Goal: Communication & Community: Answer question/provide support

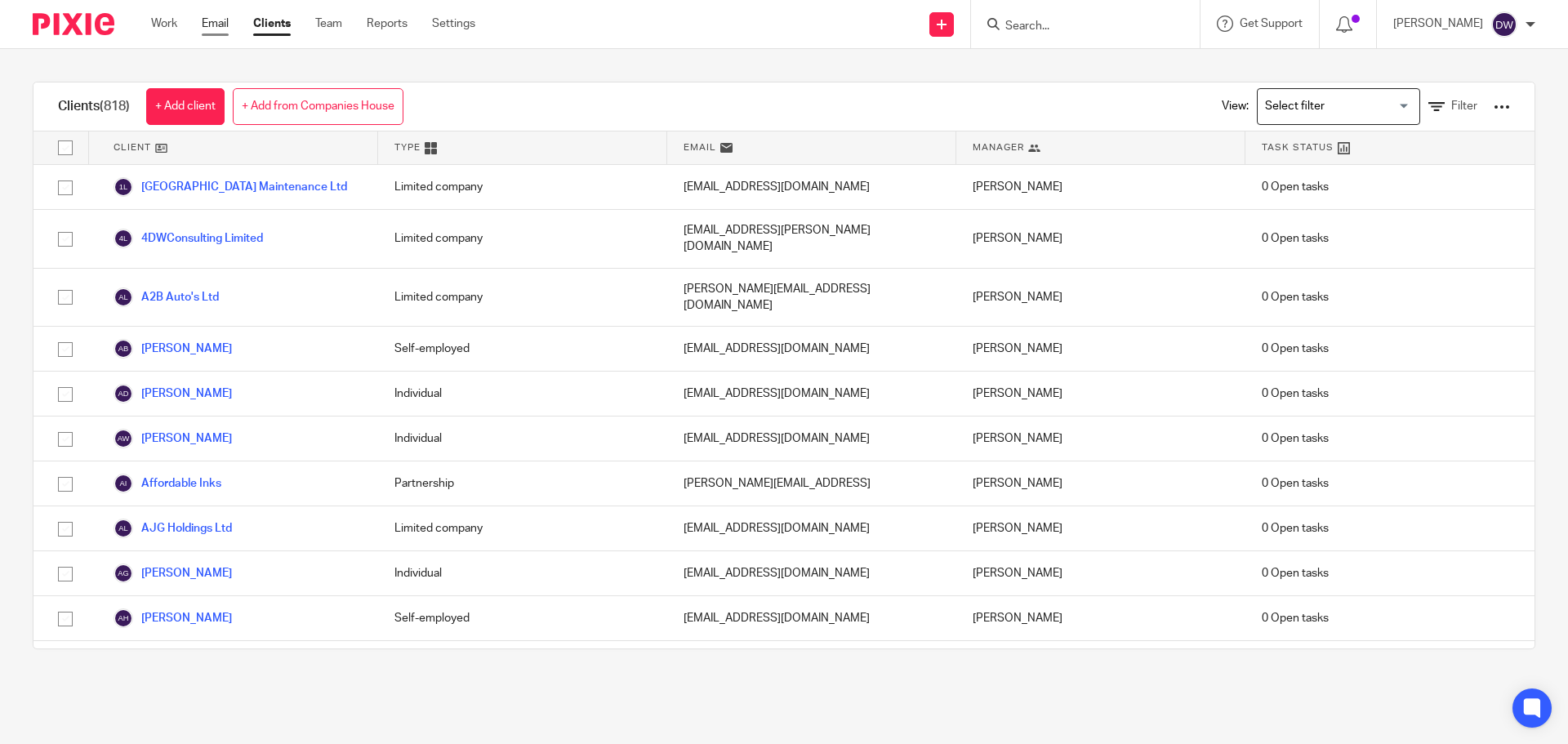
drag, startPoint x: 0, startPoint y: 0, endPoint x: 215, endPoint y: 28, distance: 216.8
click at [215, 28] on link "Email" at bounding box center [215, 23] width 27 height 16
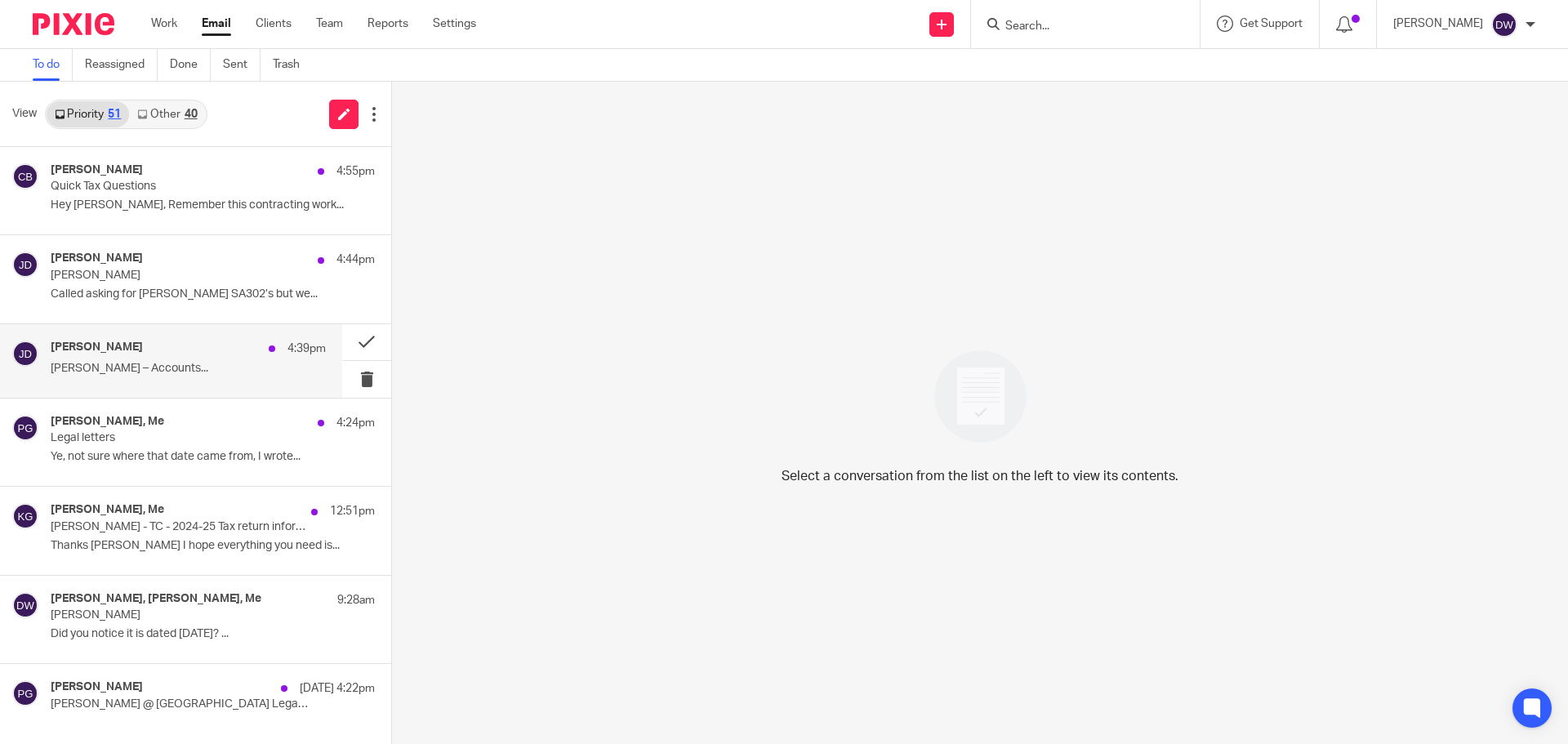
click at [197, 346] on div "Jack Drydale 4:39pm" at bounding box center [187, 349] width 275 height 16
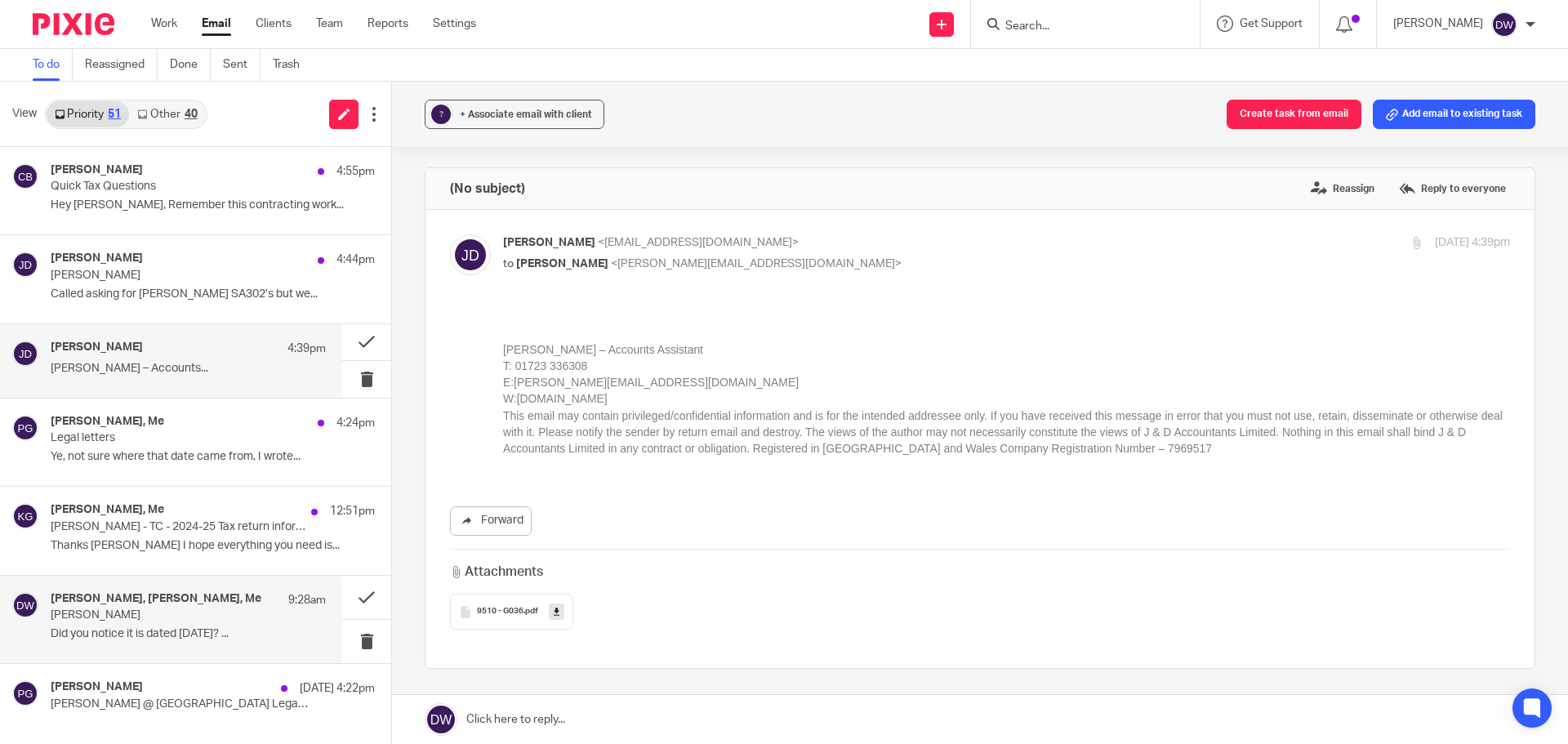
click at [257, 624] on div "Philip Green, Mick Fisher, Me 9:28am Cassie West Did you notice it is dated 8th…" at bounding box center [187, 619] width 275 height 55
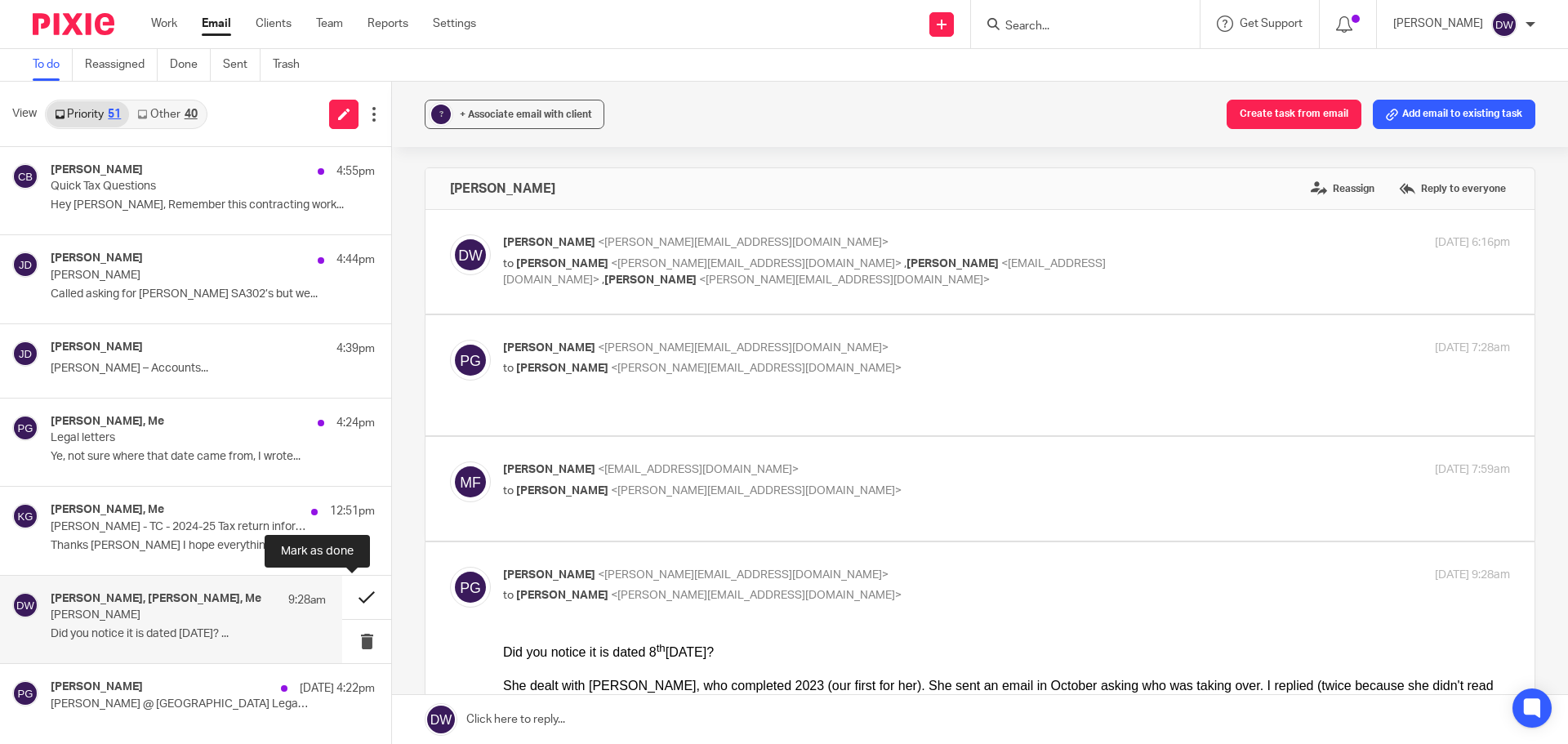
click at [357, 590] on button at bounding box center [367, 597] width 49 height 43
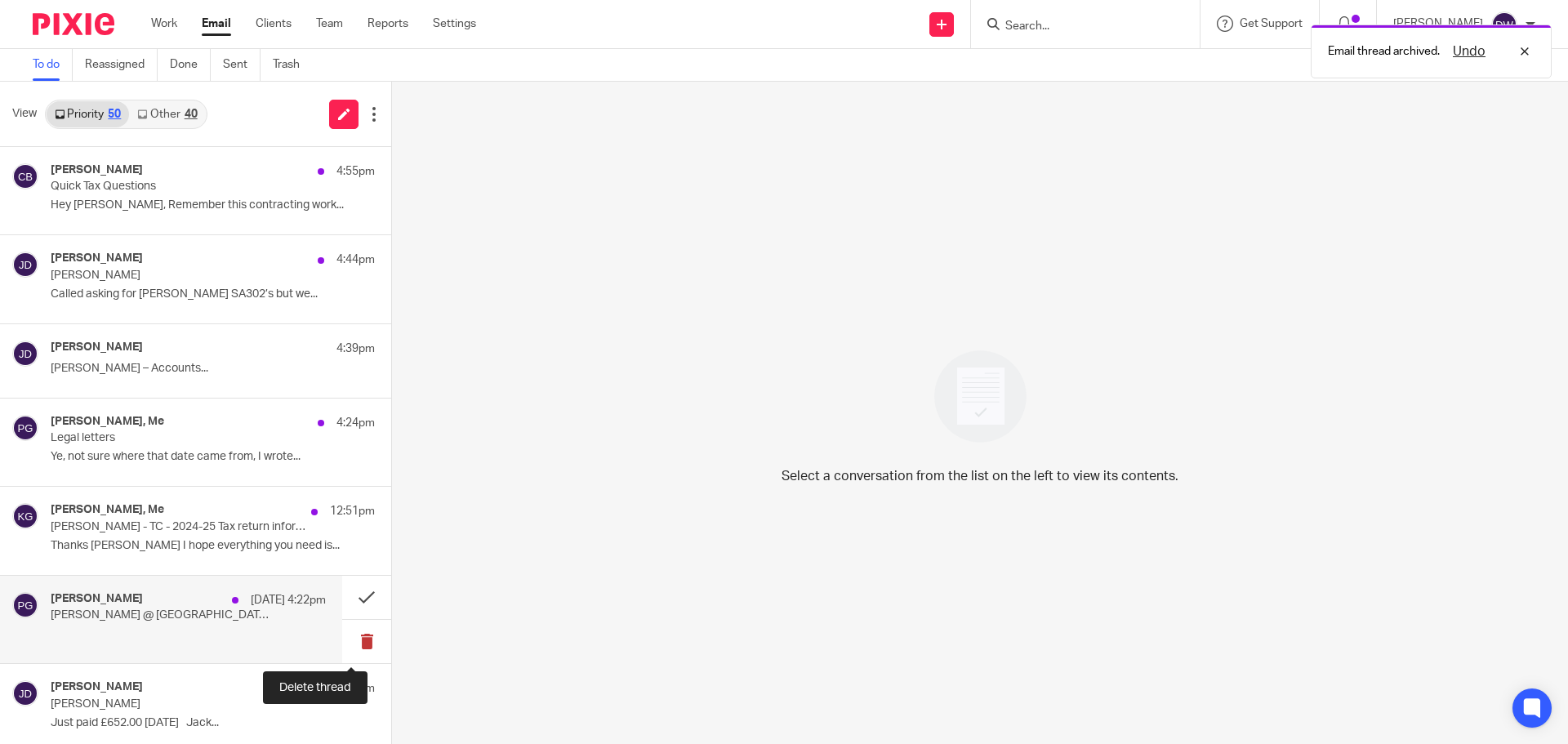
click at [342, 645] on button at bounding box center [367, 642] width 49 height 43
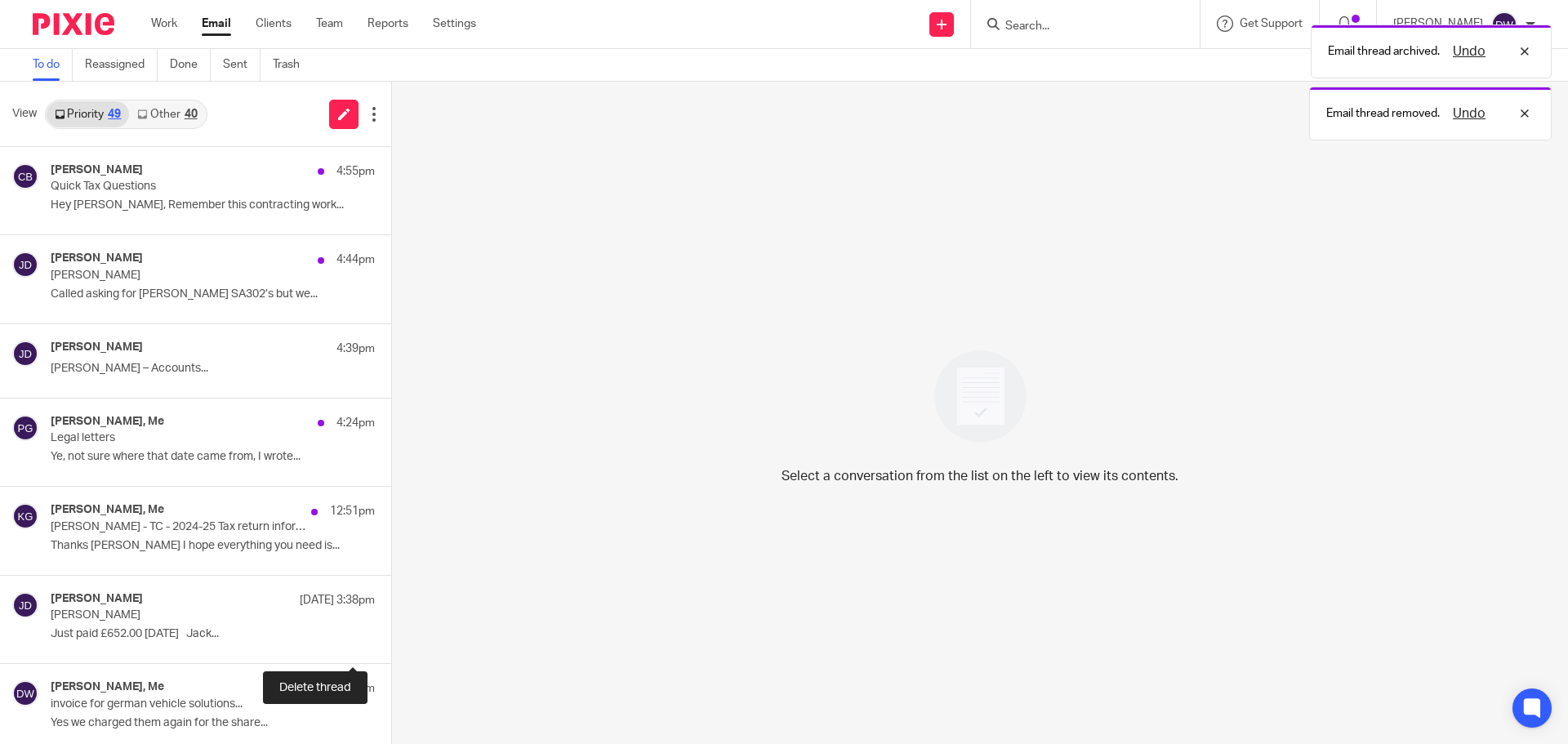
click at [391, 645] on button at bounding box center [397, 642] width 13 height 43
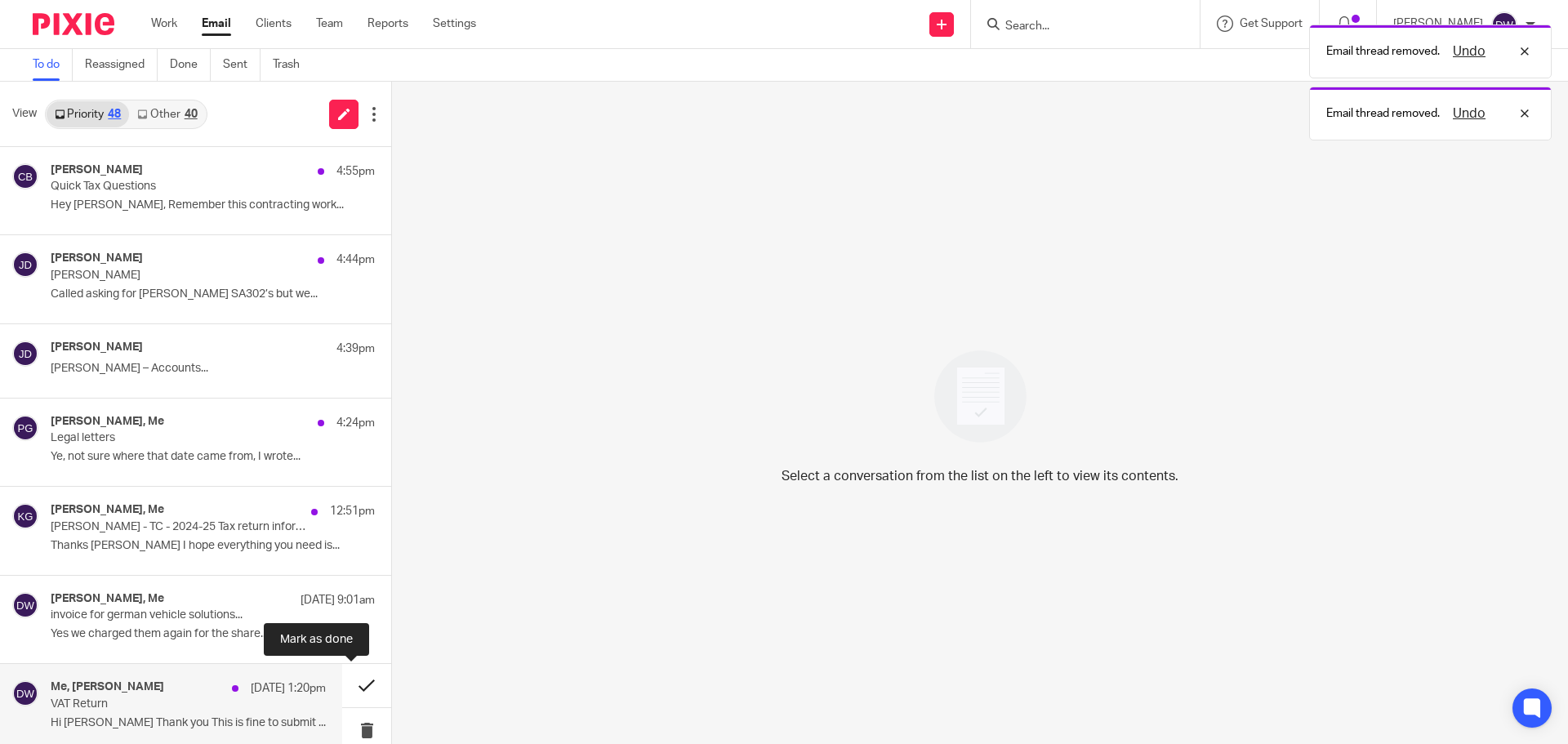
click at [358, 686] on button at bounding box center [367, 686] width 49 height 43
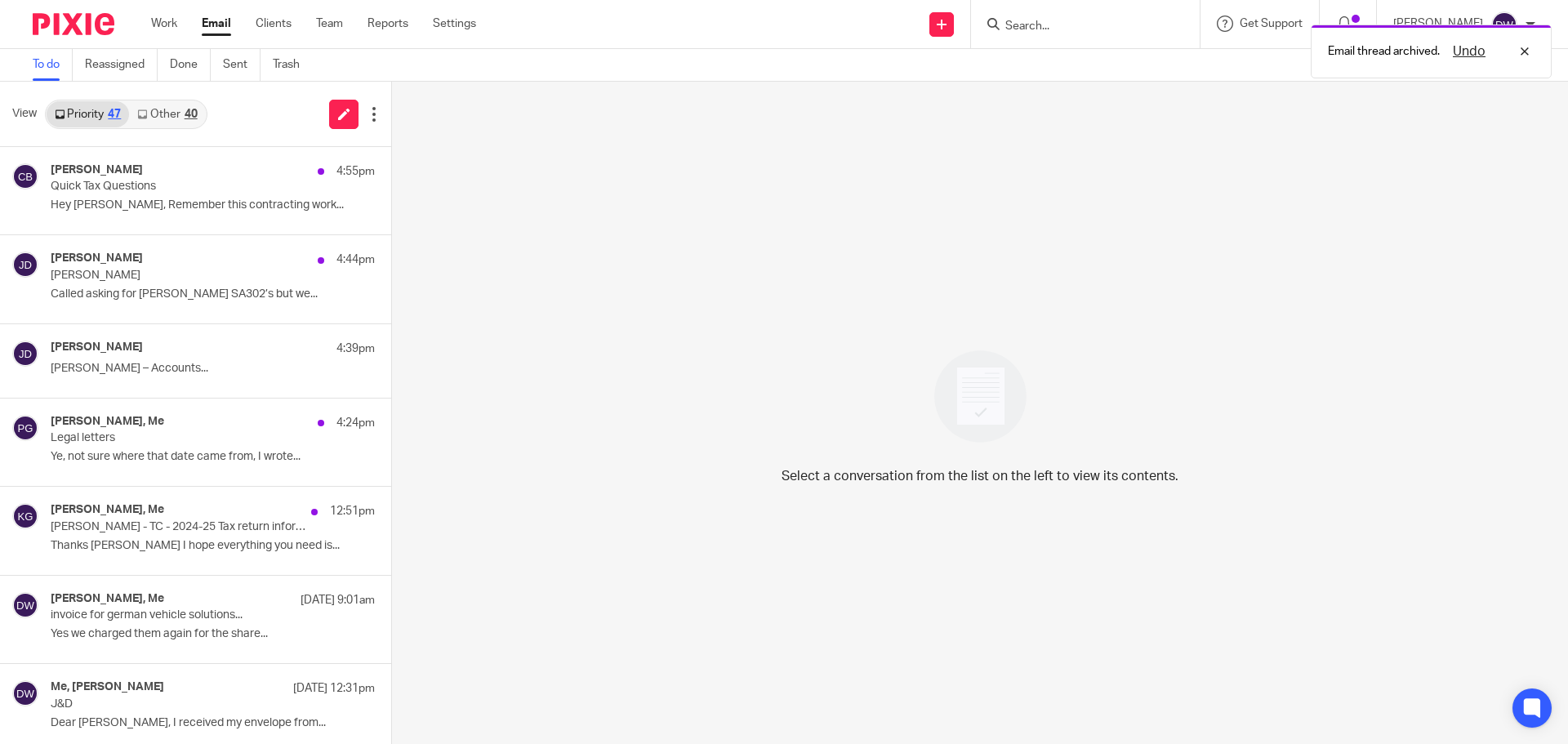
click at [179, 107] on link "Other 40" at bounding box center [167, 114] width 76 height 26
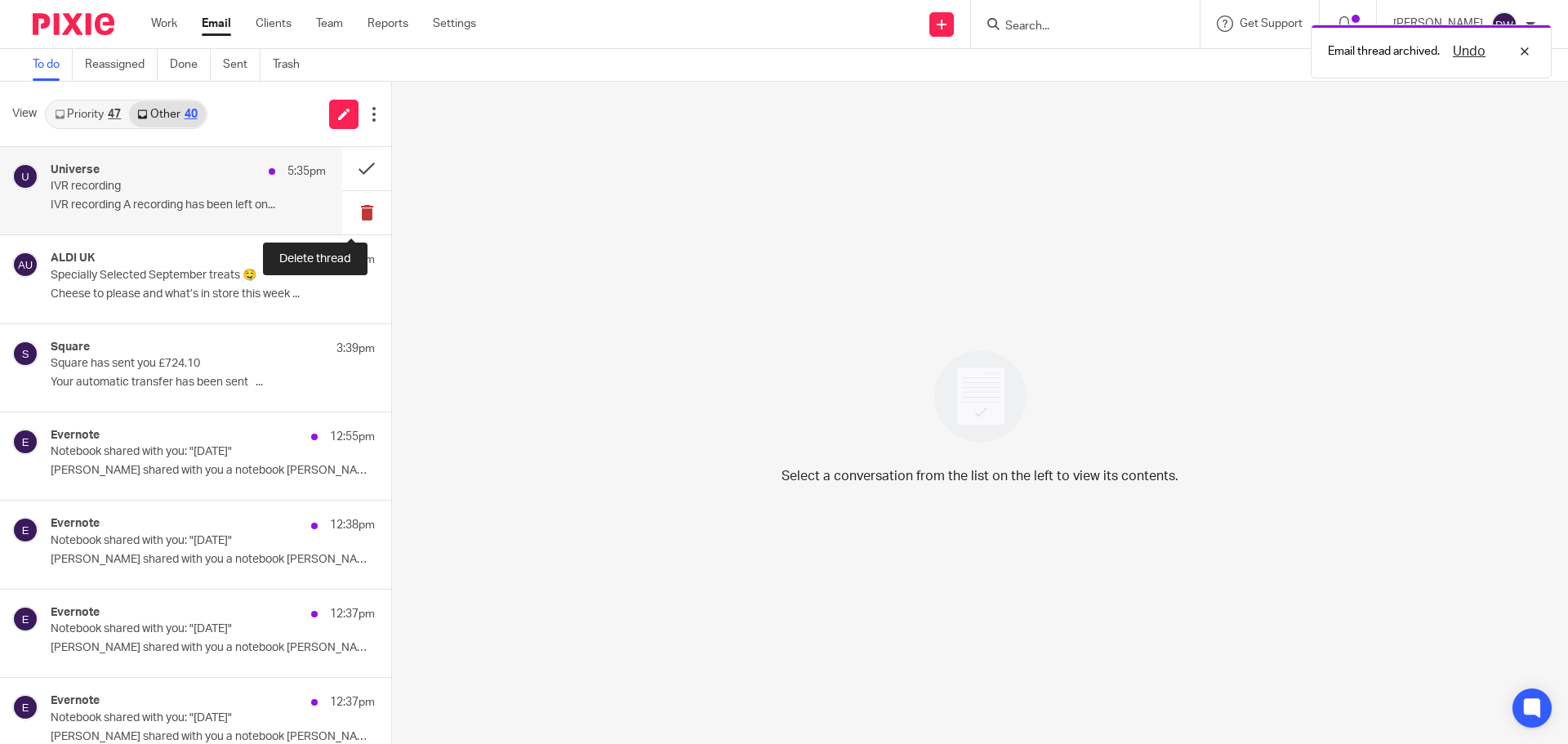
click at [345, 203] on button at bounding box center [367, 212] width 49 height 43
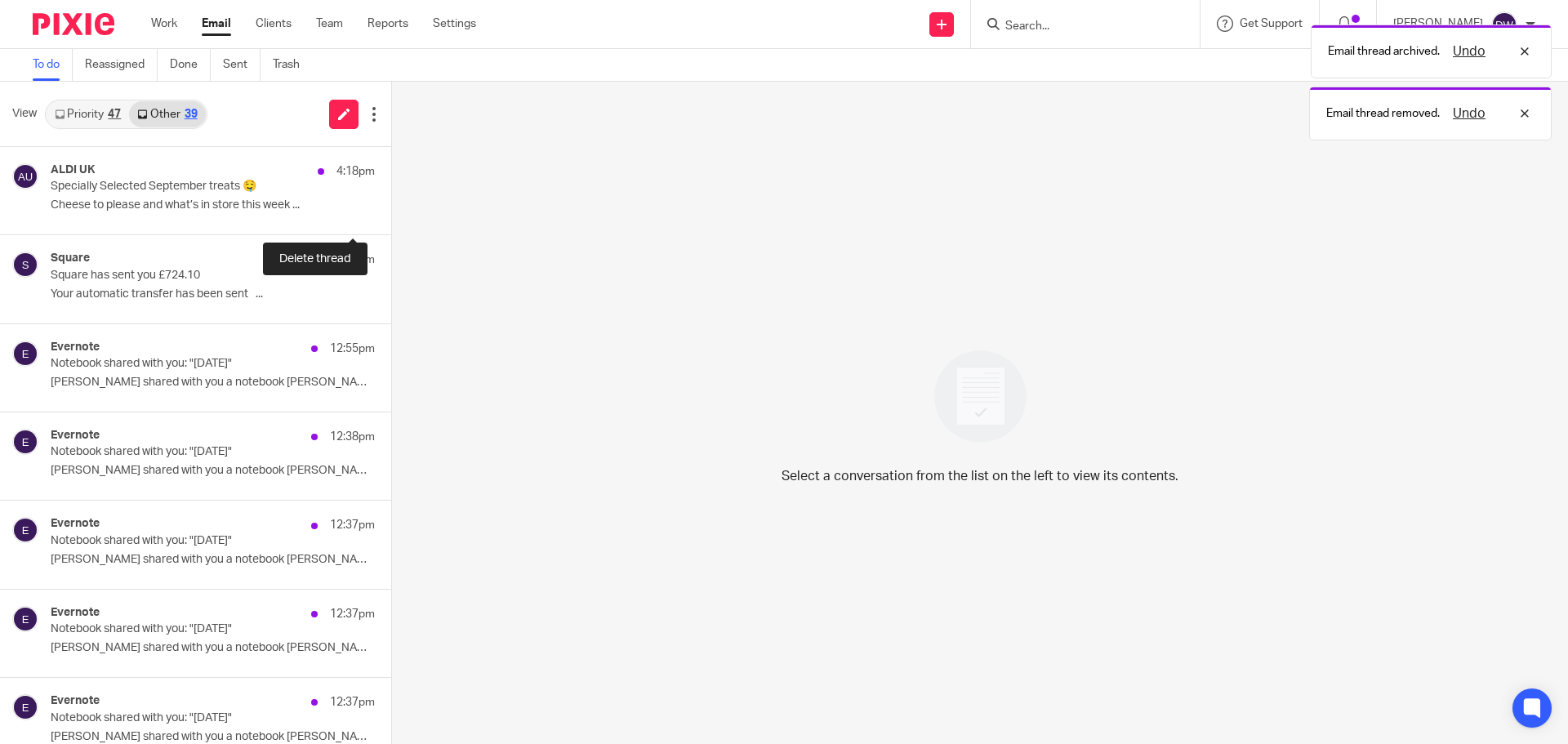
click at [391, 203] on button at bounding box center [397, 212] width 13 height 43
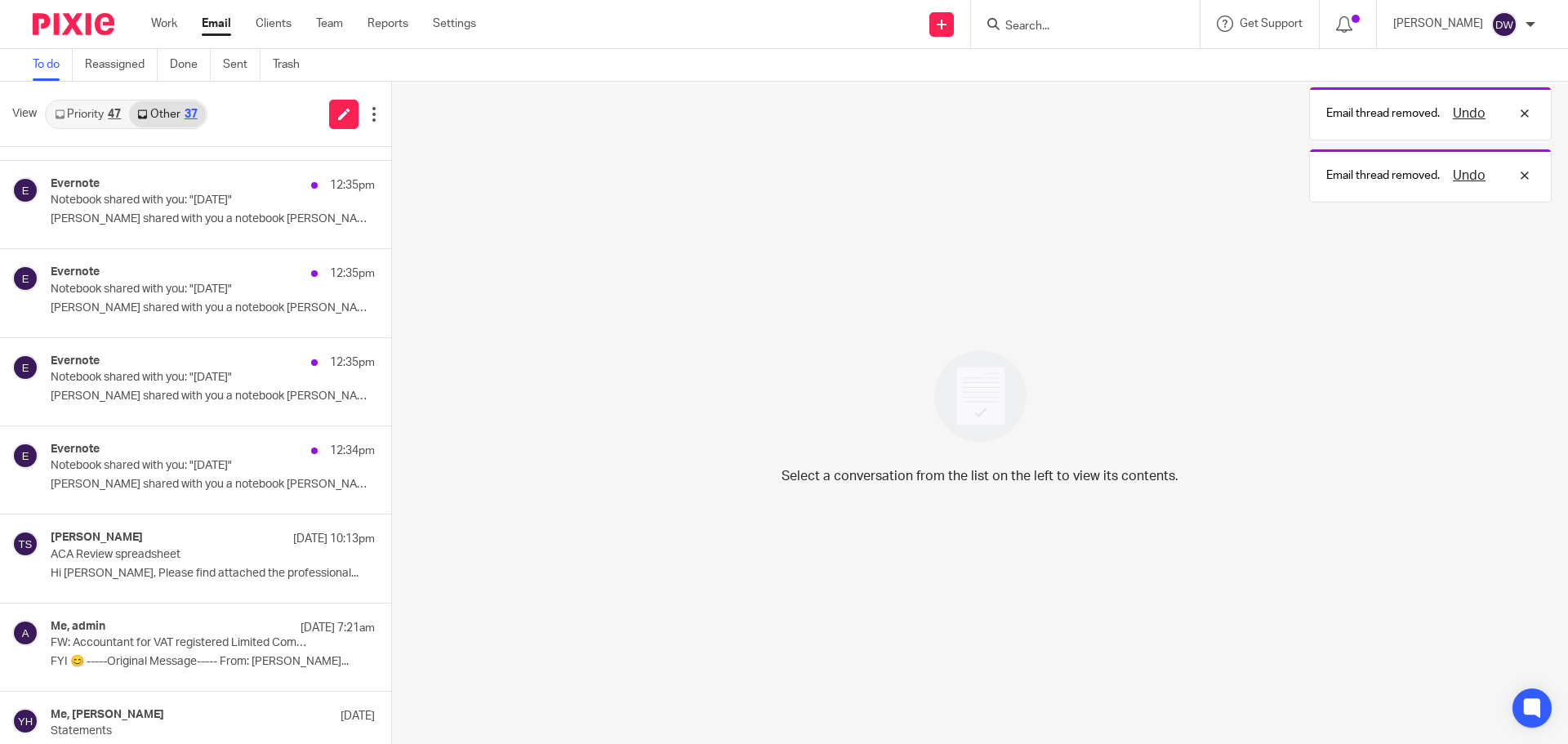
scroll to position [736, 0]
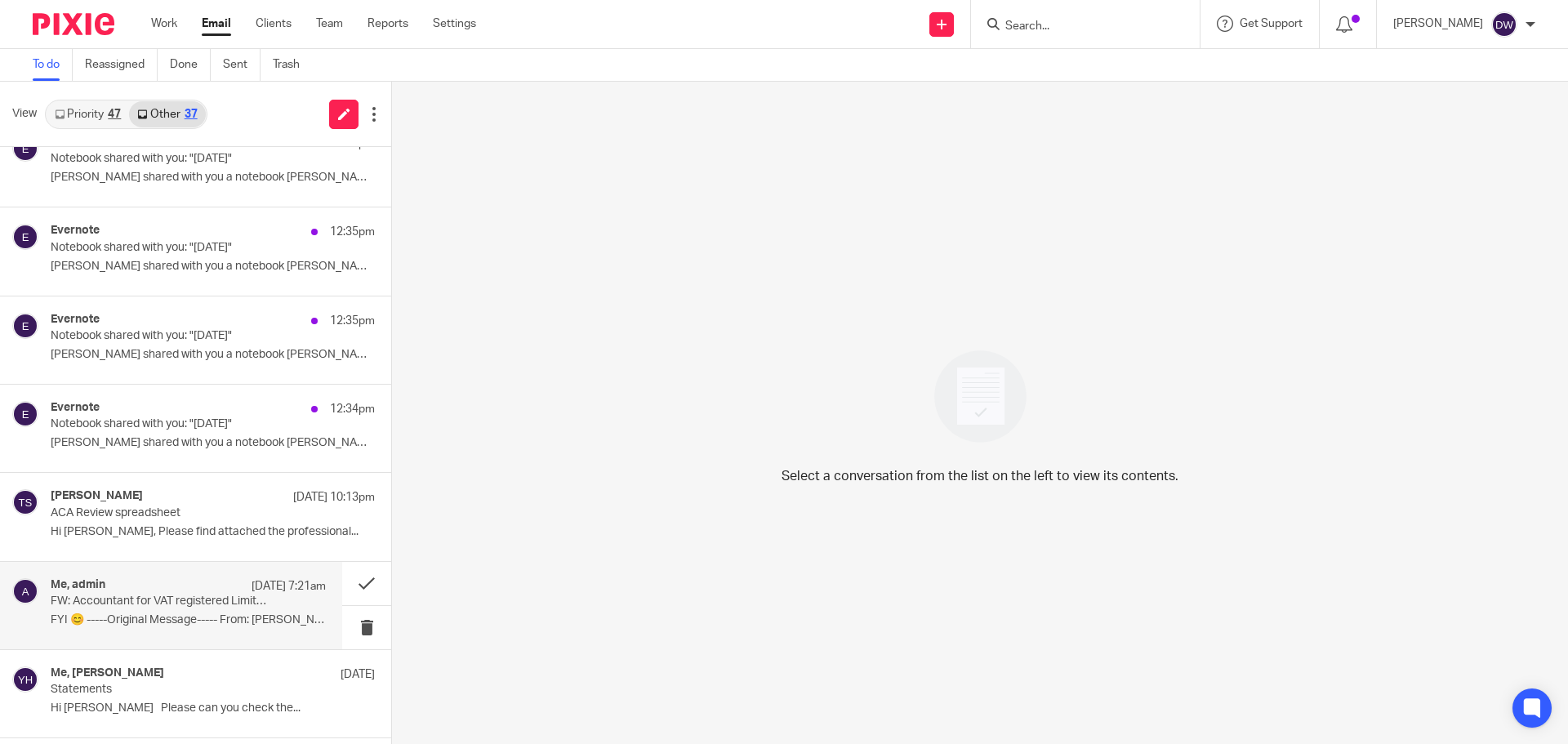
click at [213, 585] on div "Me, admin 24 Sep 7:21am" at bounding box center [187, 586] width 275 height 16
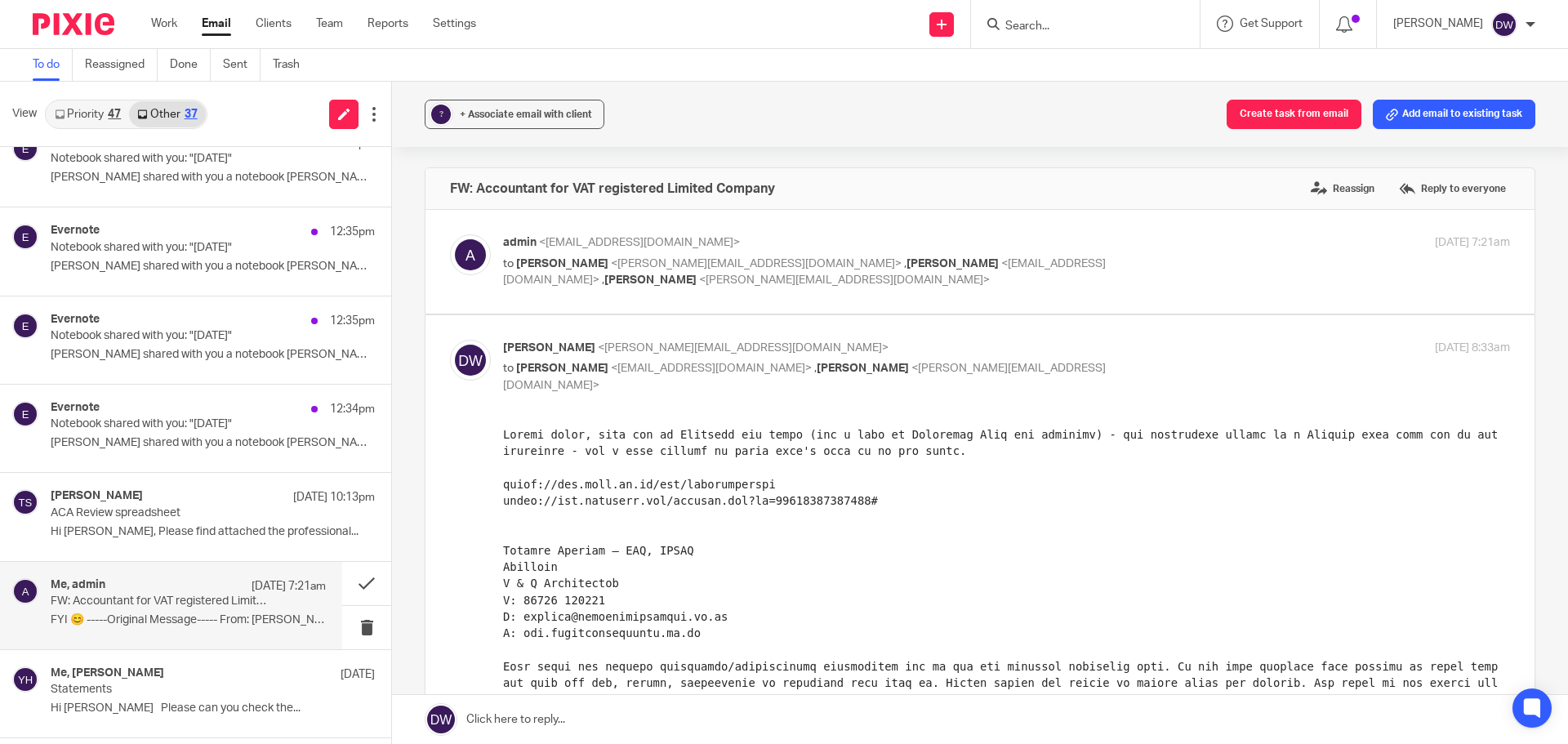
scroll to position [0, 0]
click at [342, 584] on button at bounding box center [367, 584] width 49 height 43
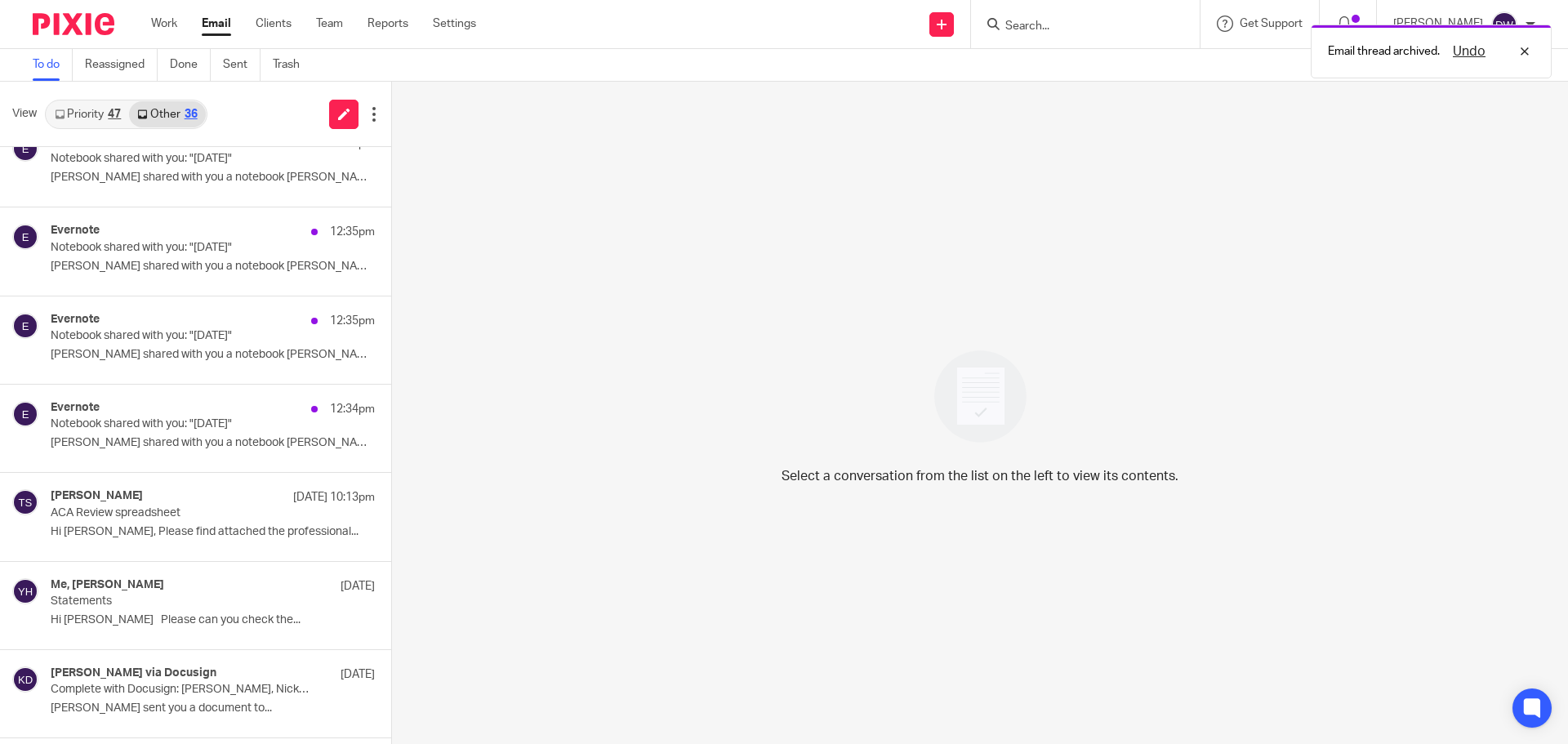
scroll to position [1258, 0]
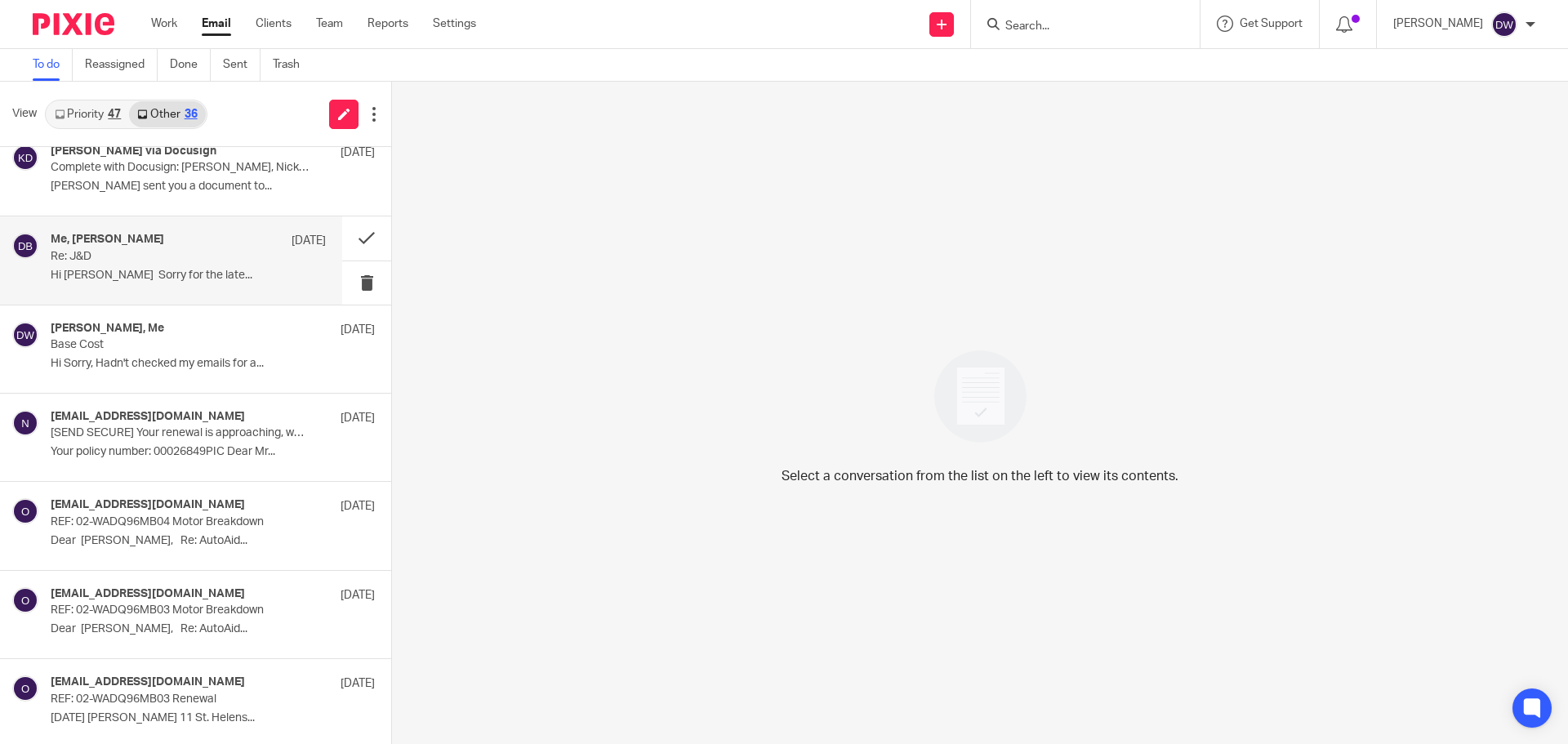
click at [197, 277] on p "Hi Dominic Sorry for the late..." at bounding box center [187, 276] width 275 height 14
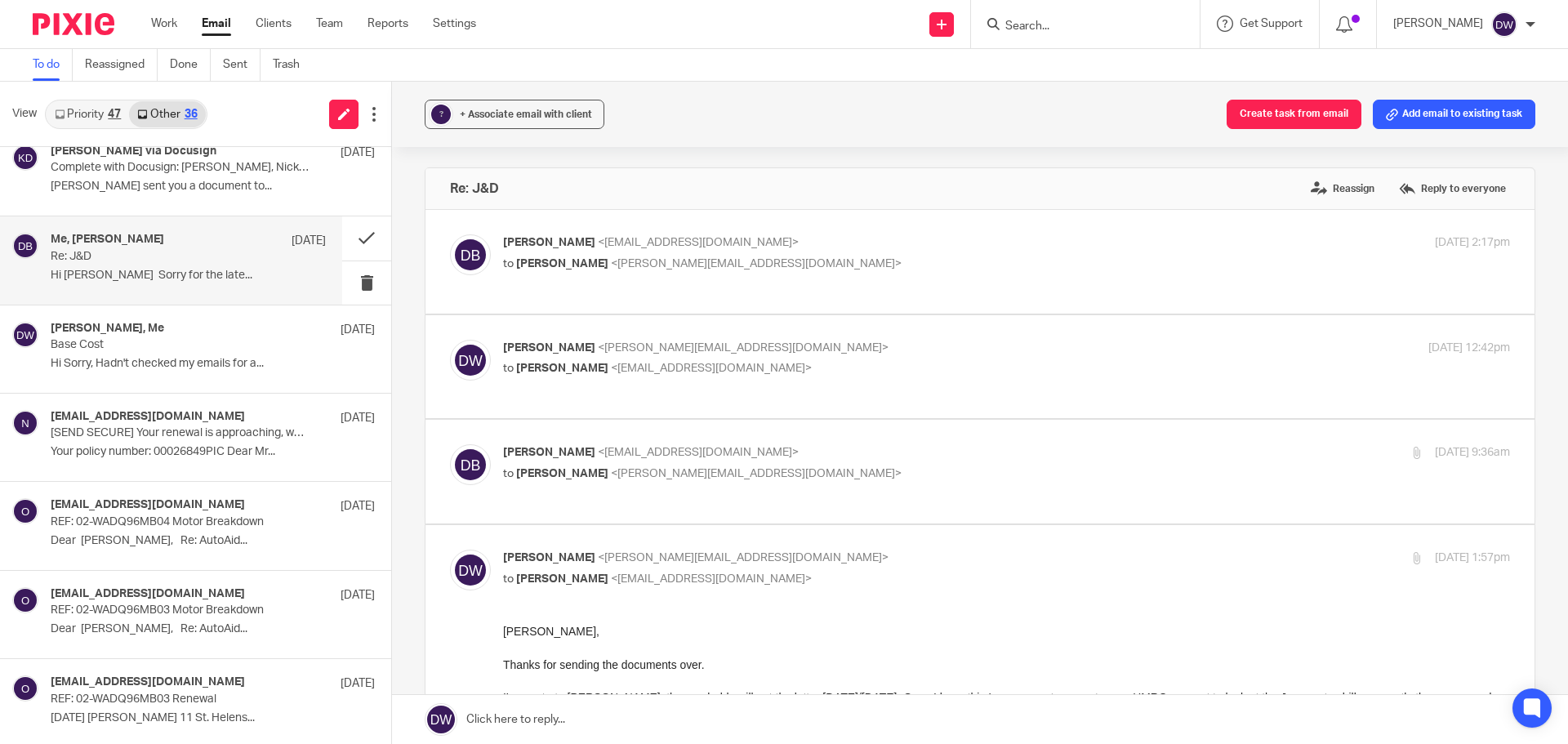
scroll to position [0, 0]
click at [103, 115] on link "Priority 47" at bounding box center [88, 114] width 82 height 26
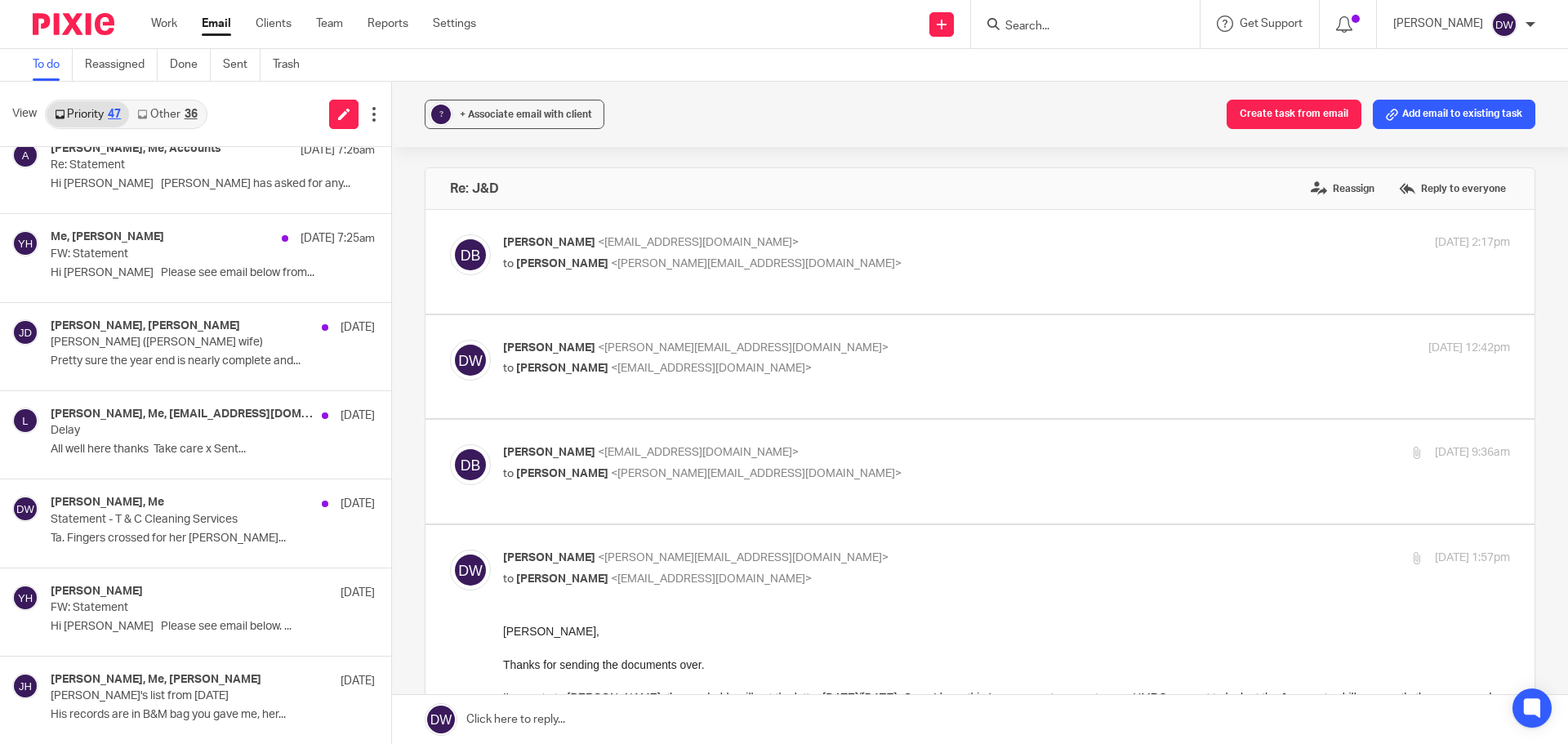
scroll to position [735, 0]
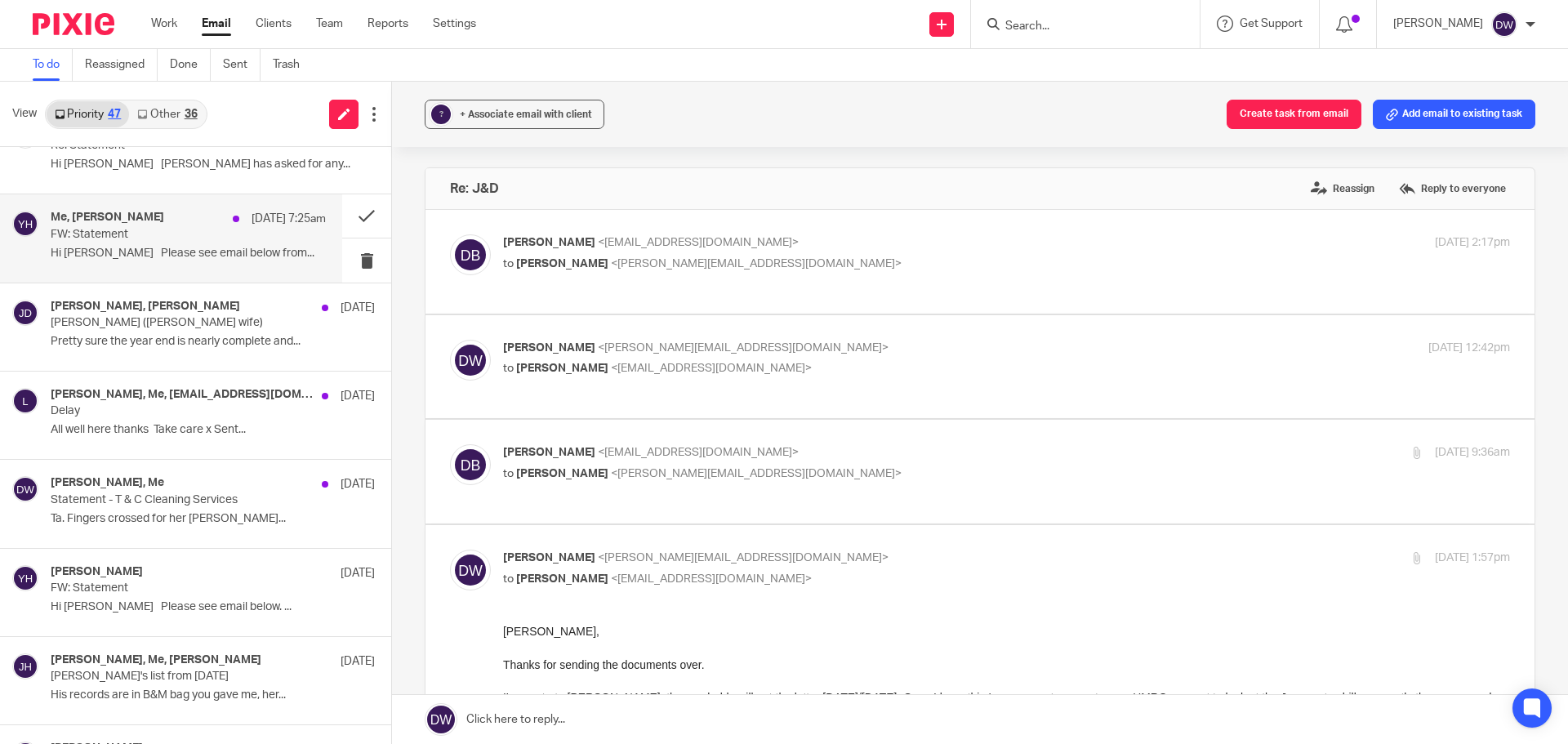
click at [224, 211] on div "23 Sep 7:25am" at bounding box center [275, 219] width 101 height 16
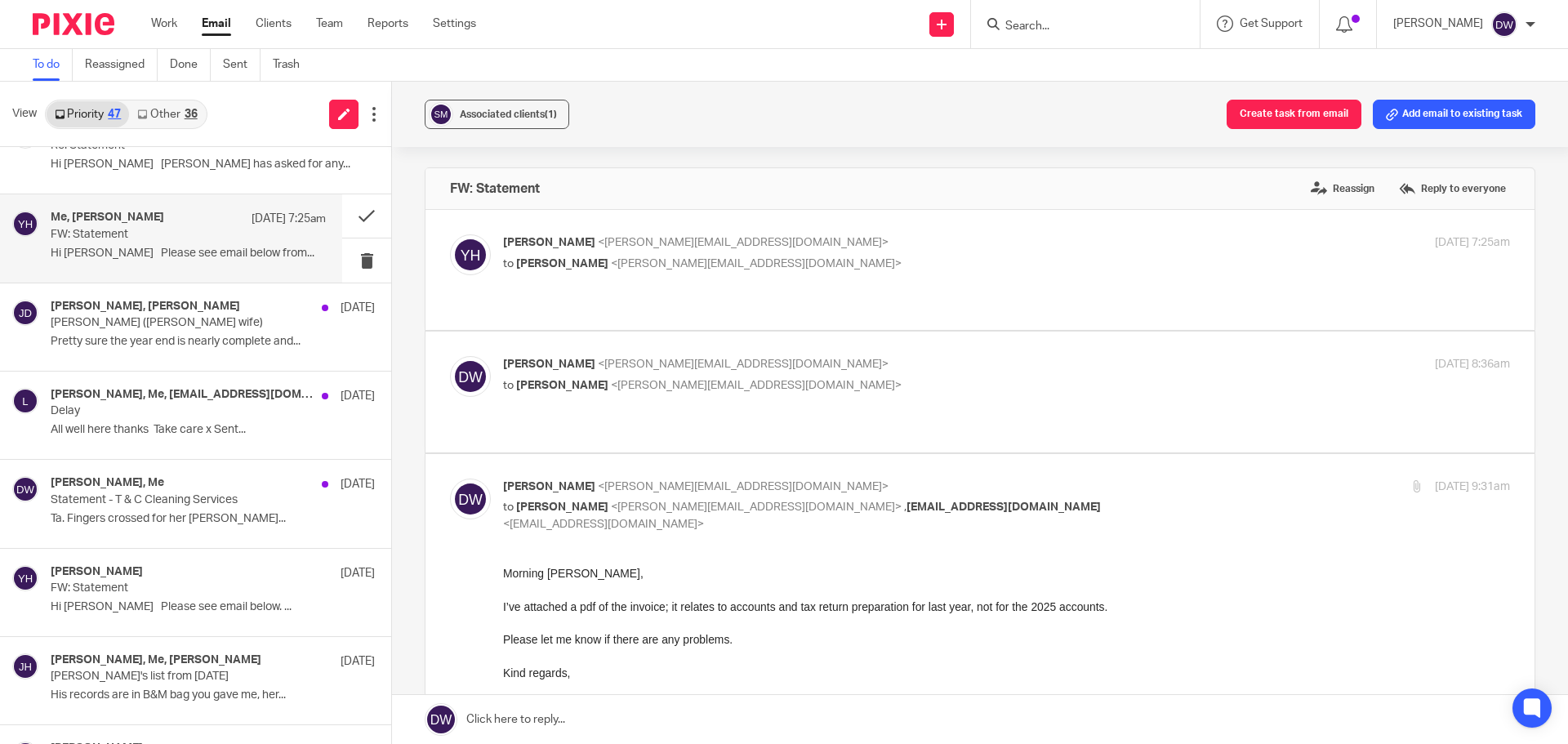
scroll to position [213, 0]
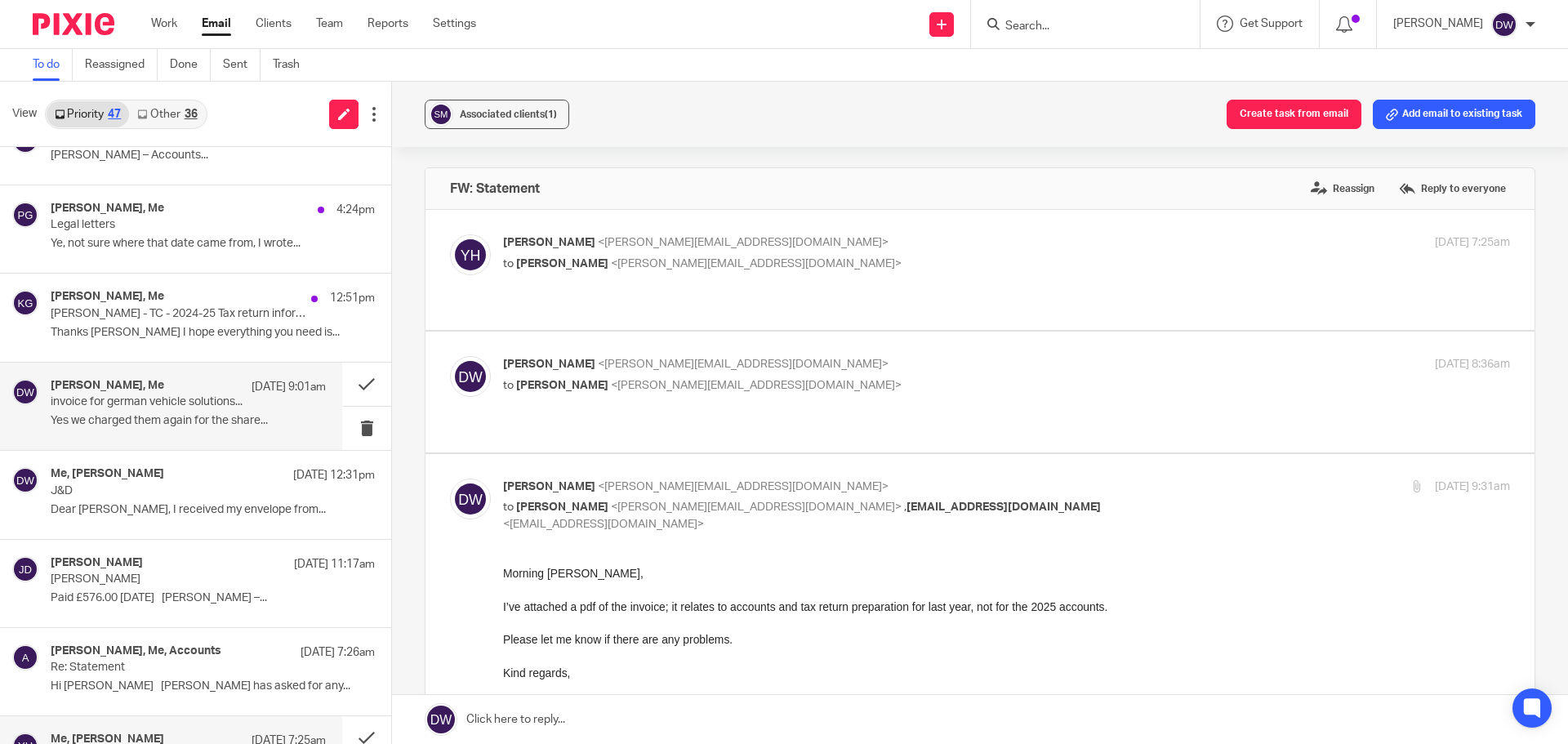
click at [244, 389] on div "24 Sep 9:01am" at bounding box center [284, 387] width 82 height 16
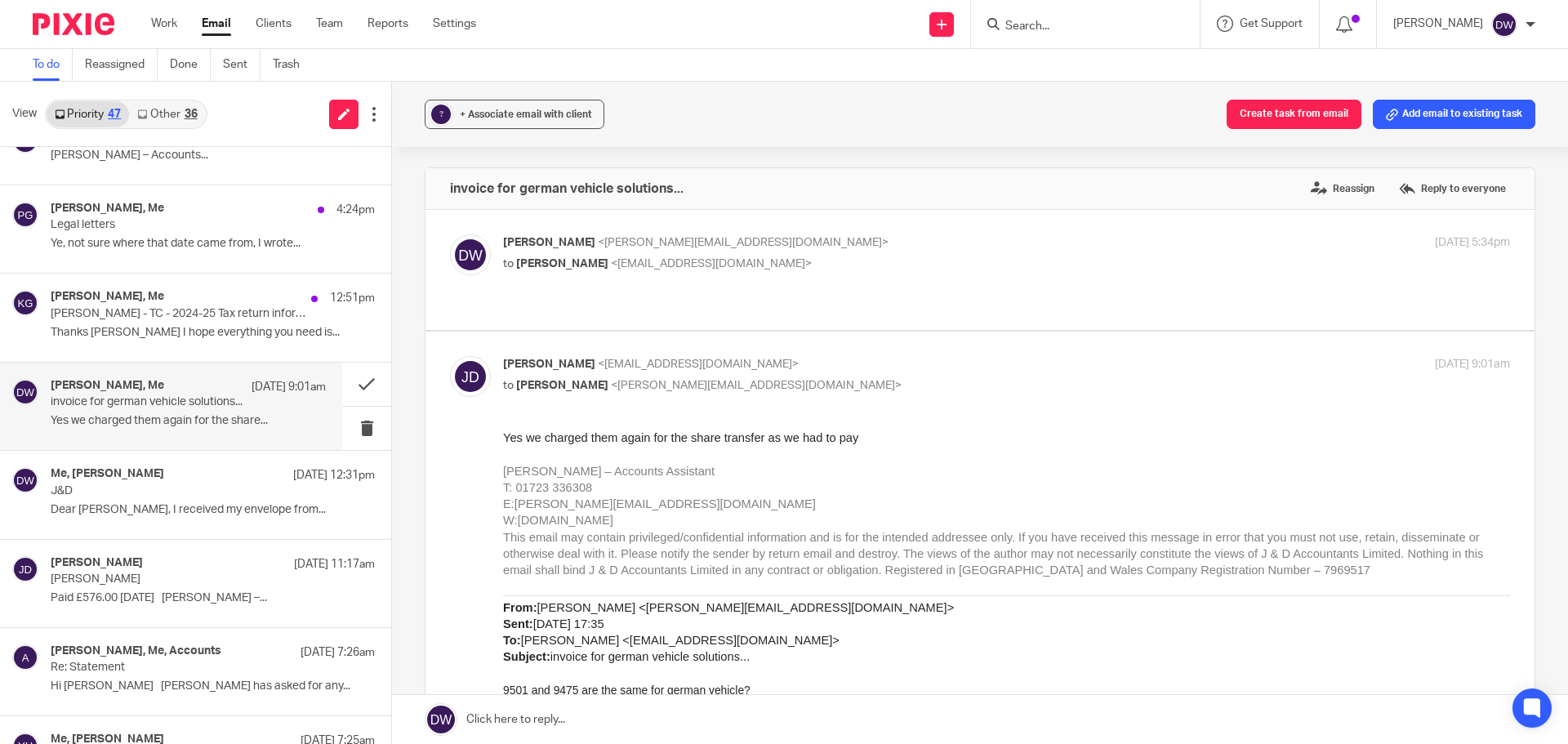
scroll to position [0, 0]
click at [175, 489] on p "J&D" at bounding box center [160, 492] width 220 height 14
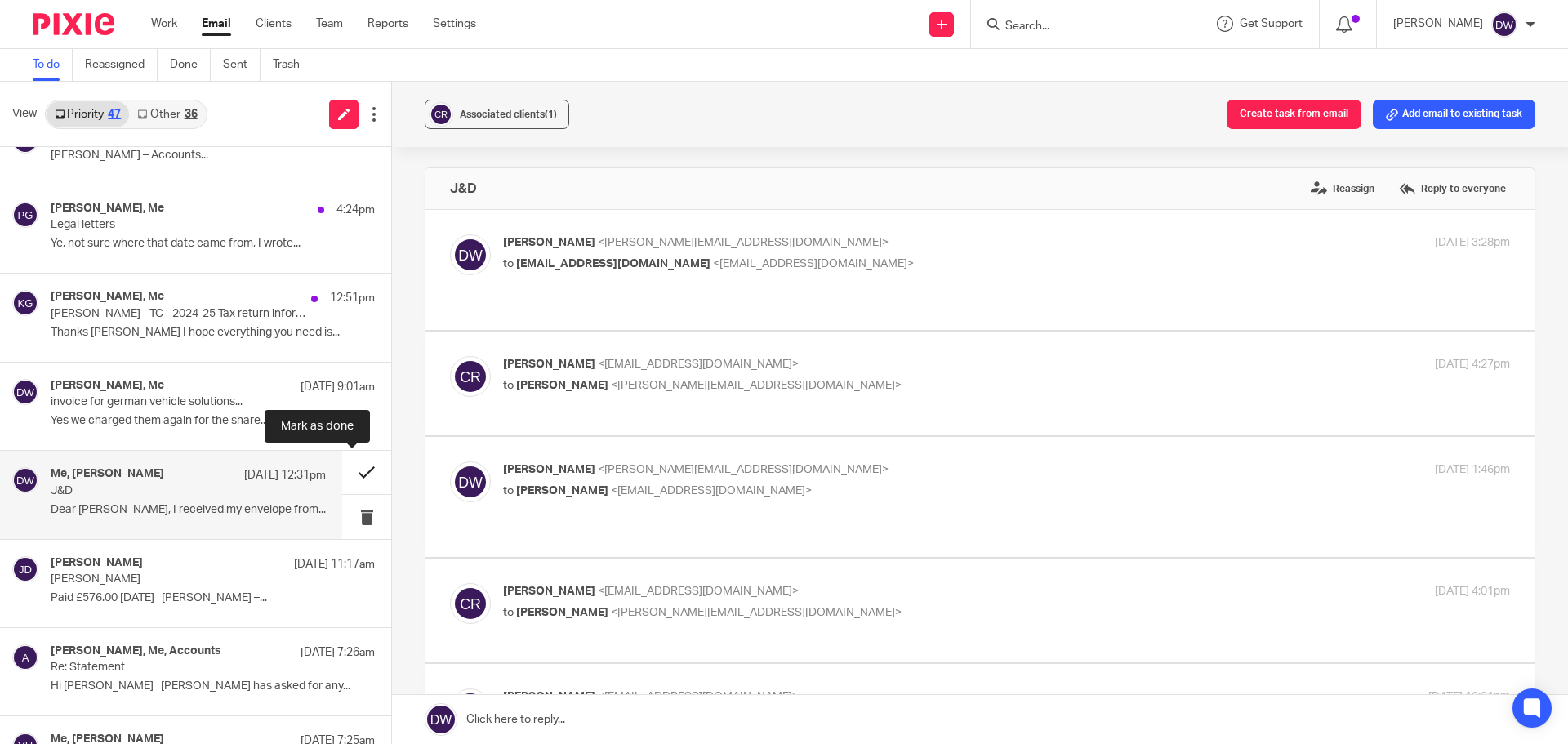
click at [347, 469] on button at bounding box center [367, 473] width 49 height 43
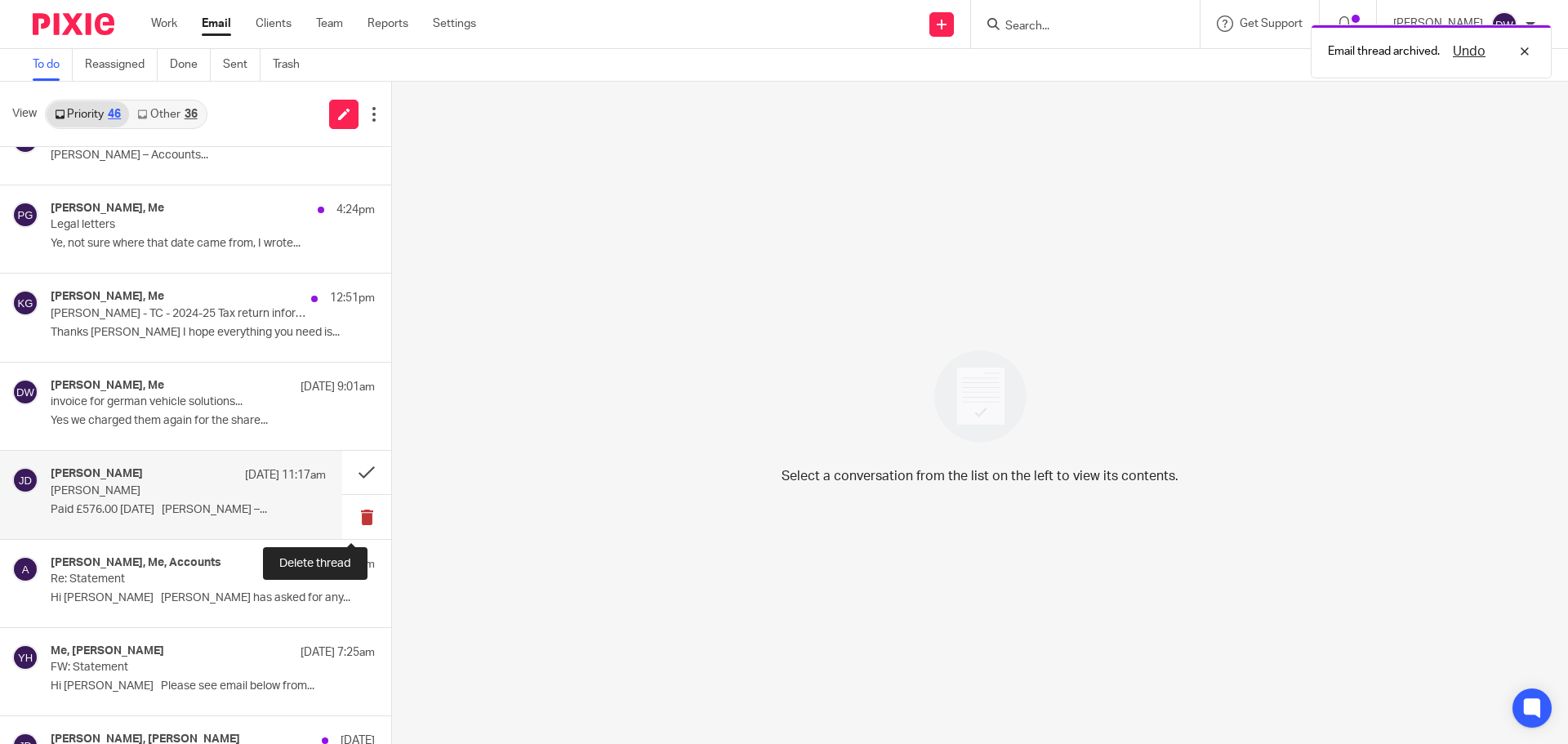
click at [345, 511] on button at bounding box center [367, 517] width 49 height 43
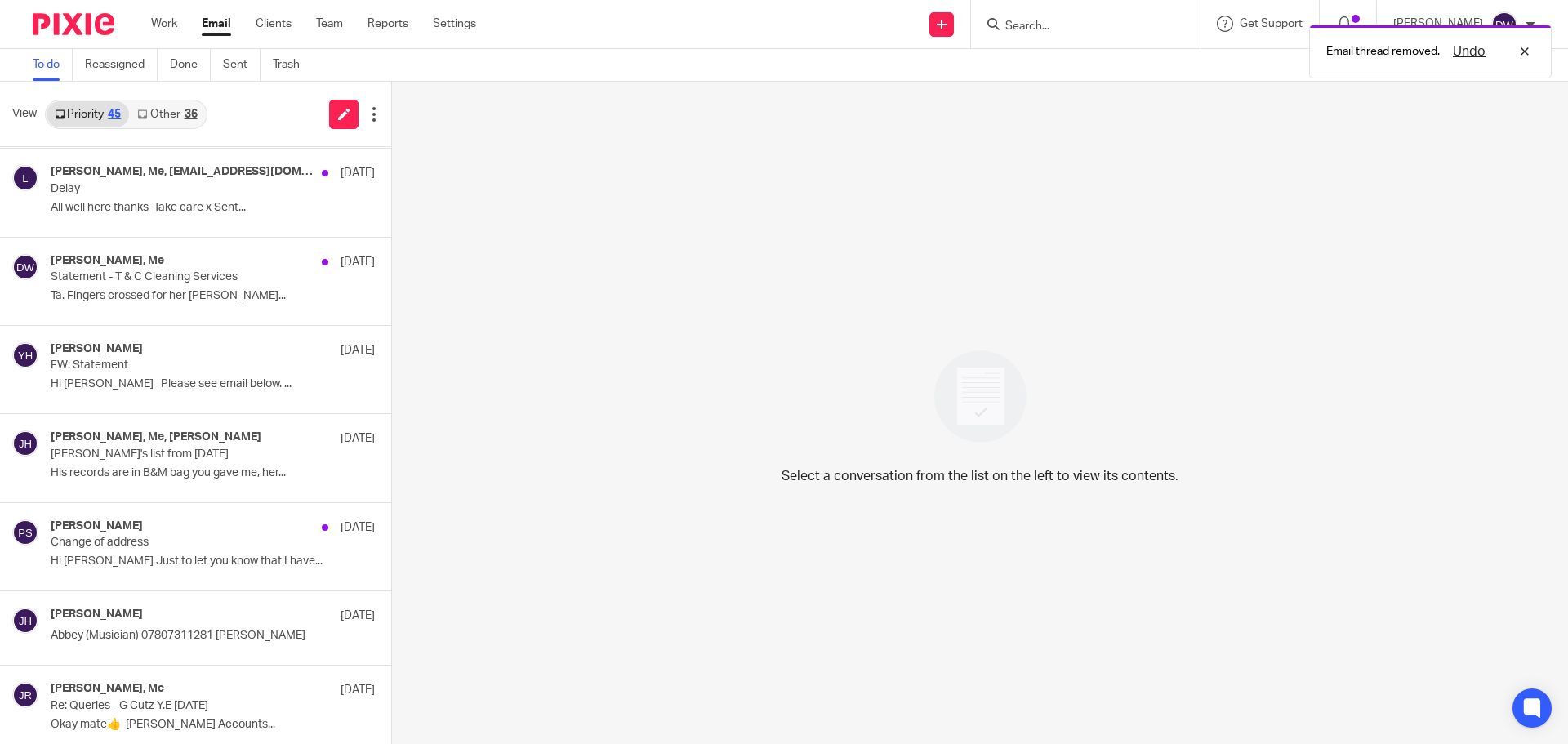
scroll to position [790, 0]
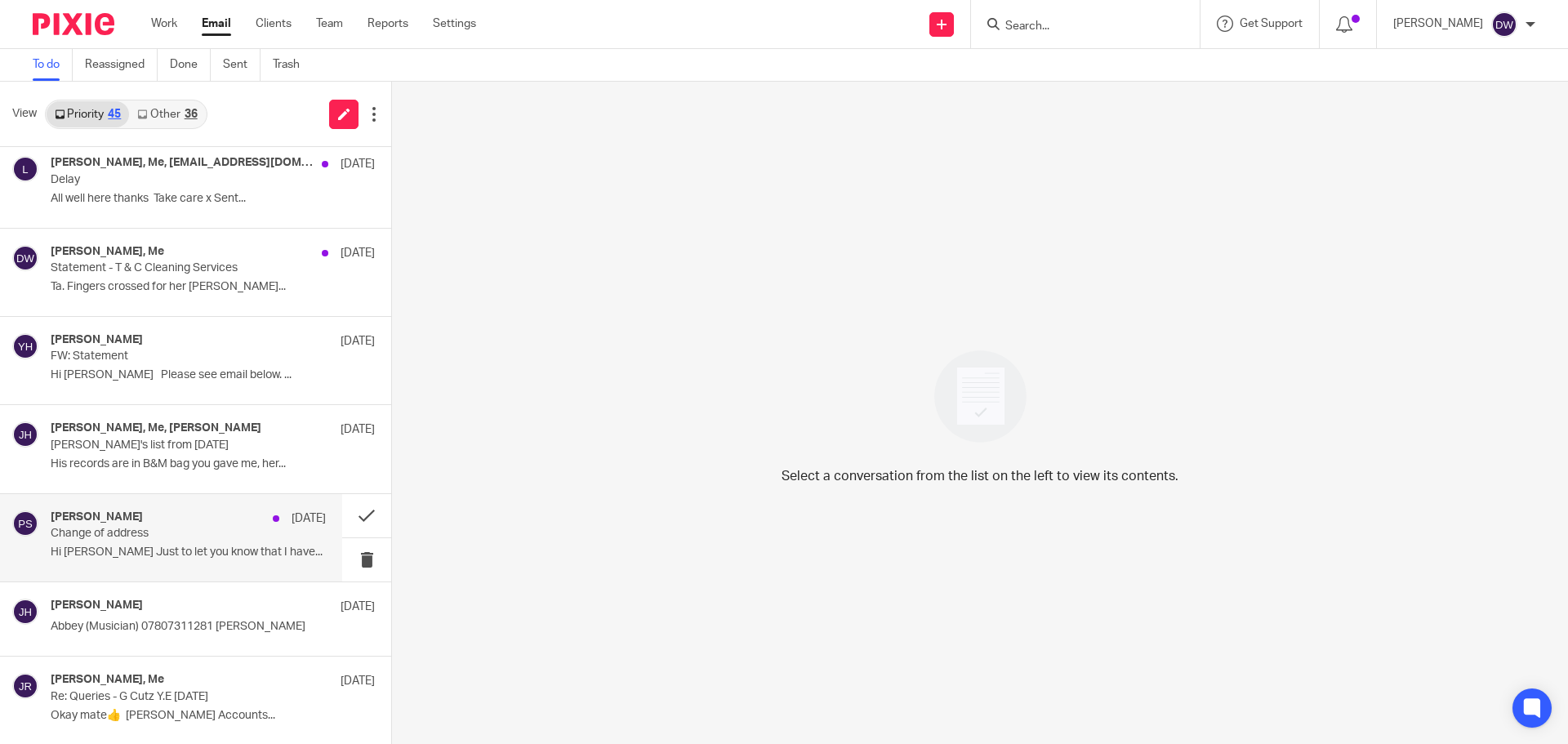
click at [233, 540] on p "Change of address" at bounding box center [160, 534] width 220 height 14
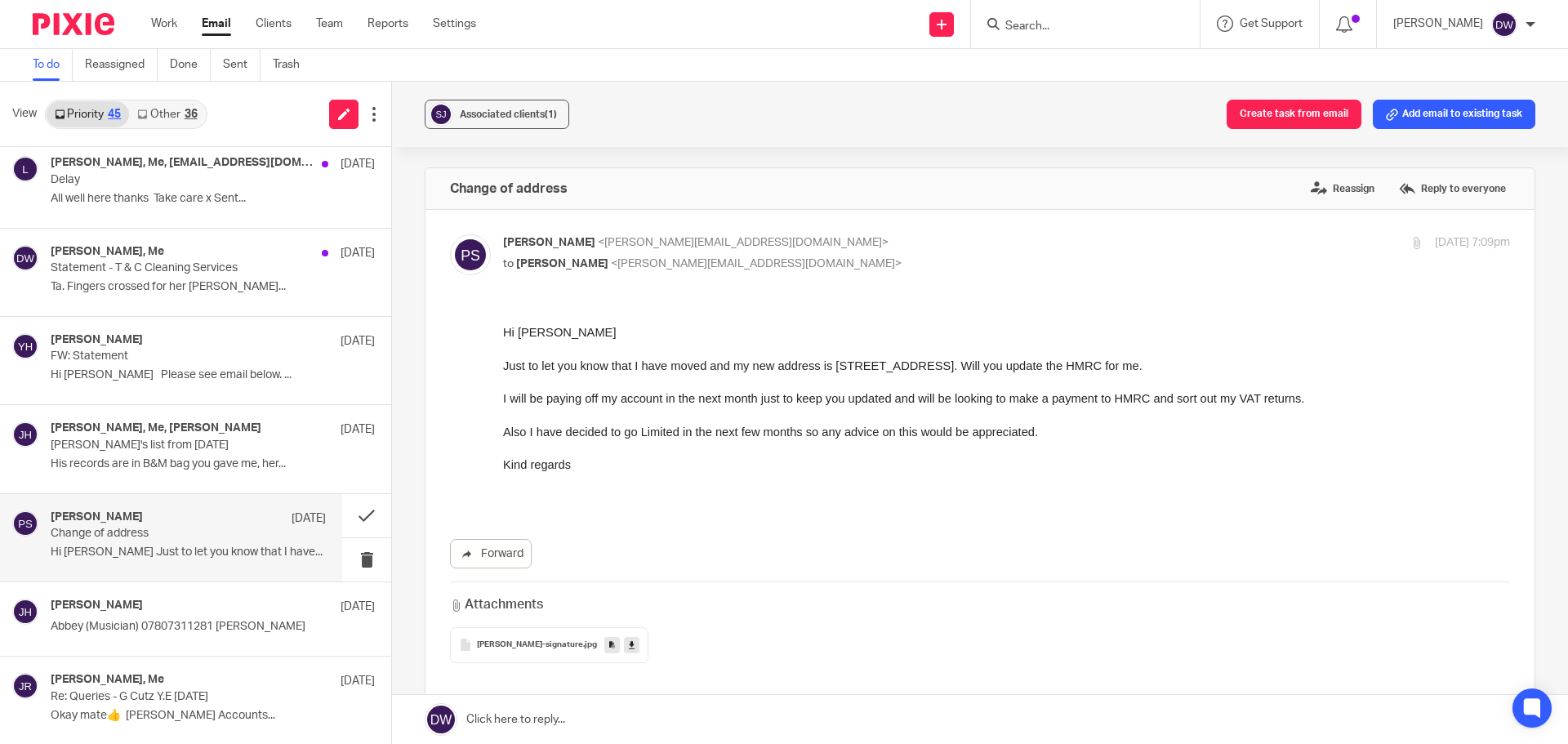
scroll to position [0, 0]
click at [239, 618] on div "Julie Hall 12 Sep Abbey (Musician) 07807311281 Julie Hall J..." at bounding box center [187, 618] width 275 height 41
